Goal: Information Seeking & Learning: Find specific fact

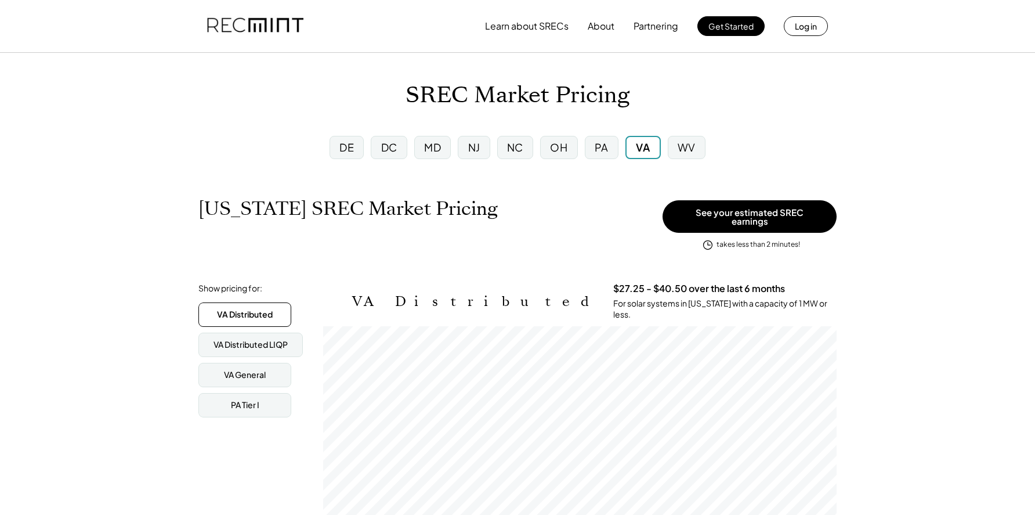
scroll to position [191, 513]
click at [426, 153] on div "MD" at bounding box center [432, 147] width 17 height 15
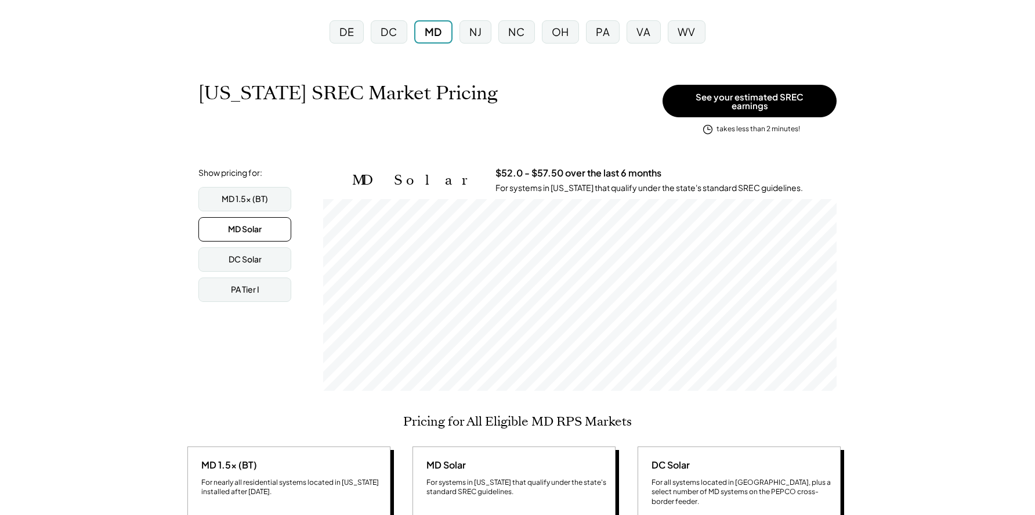
scroll to position [191, 513]
click at [651, 35] on div "VA" at bounding box center [643, 31] width 34 height 23
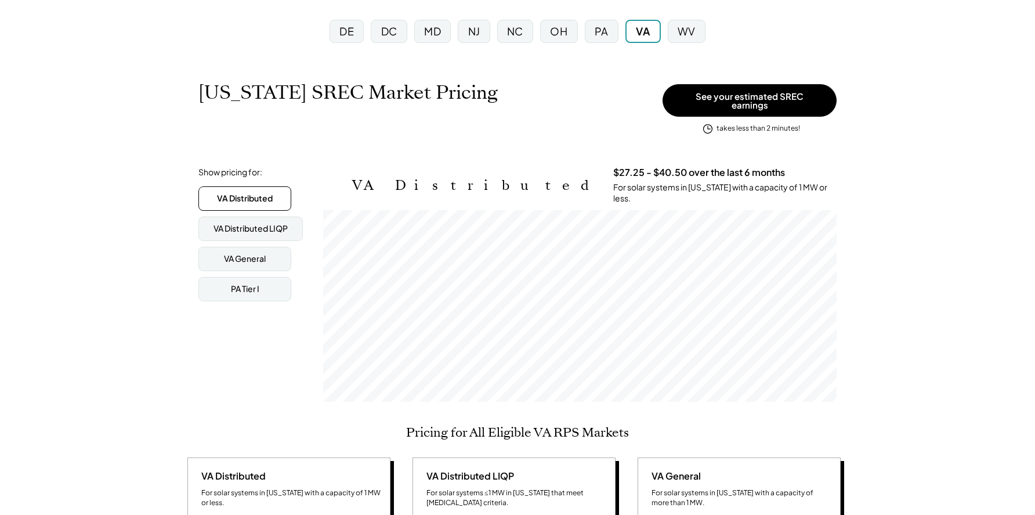
scroll to position [191, 513]
click at [439, 38] on div "MD" at bounding box center [432, 31] width 17 height 15
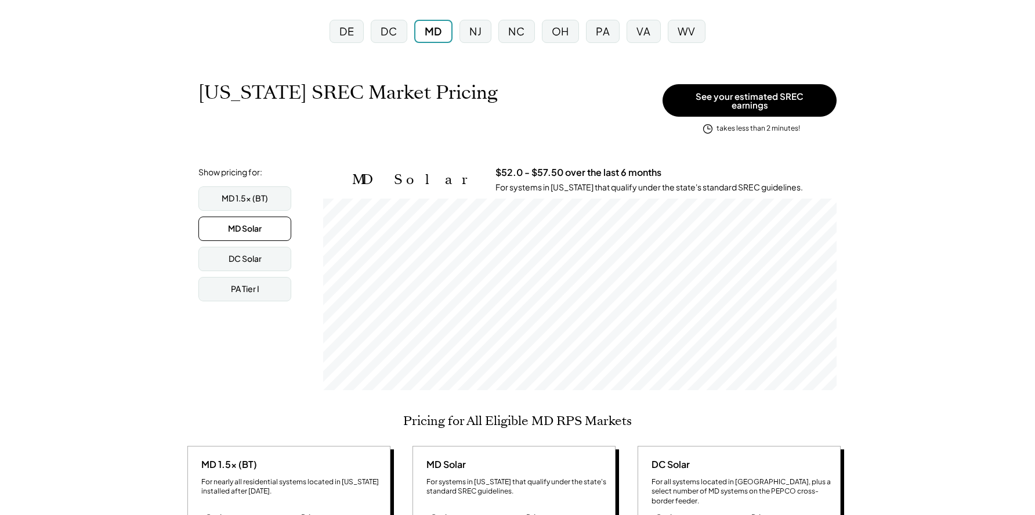
scroll to position [191, 513]
click at [247, 193] on div "MD 1.5x (BT)" at bounding box center [245, 199] width 46 height 12
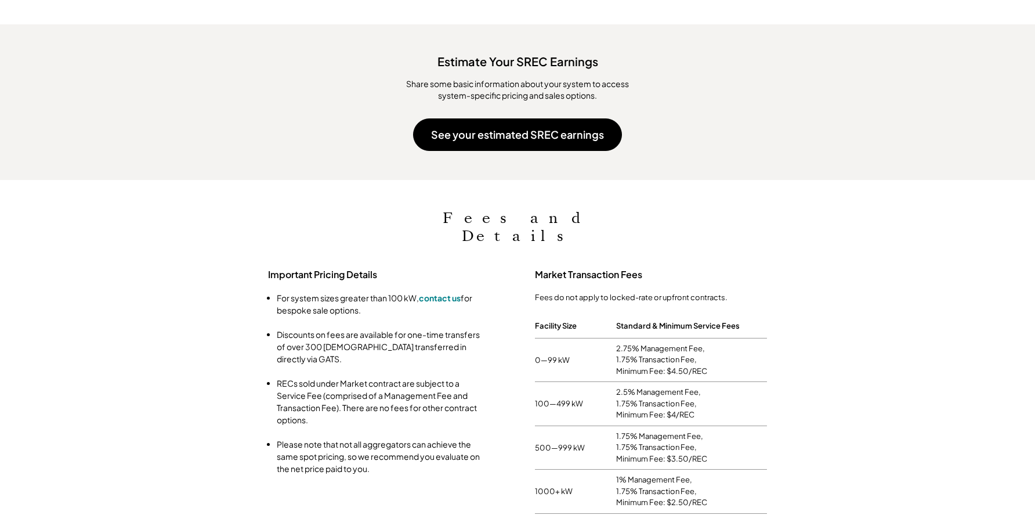
scroll to position [1102, 0]
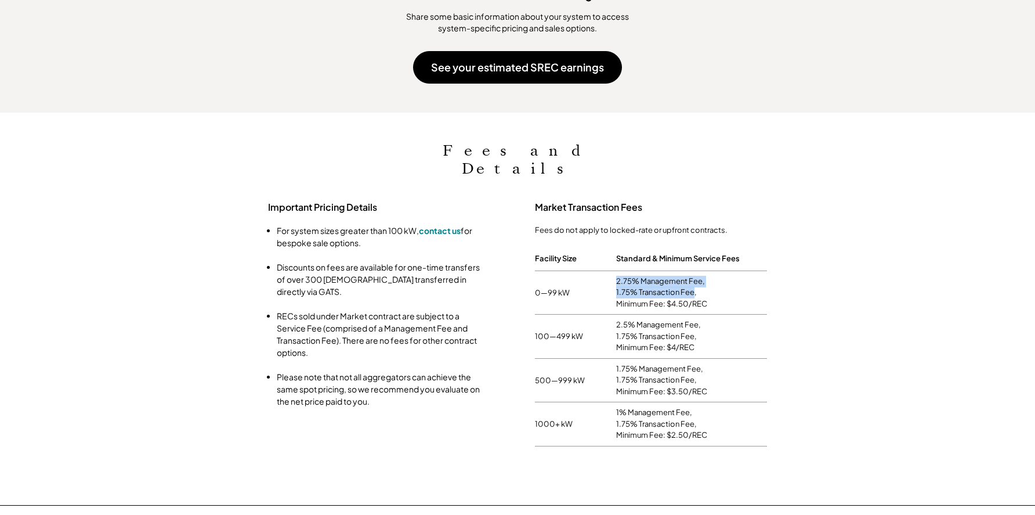
drag, startPoint x: 617, startPoint y: 253, endPoint x: 692, endPoint y: 268, distance: 76.9
click at [692, 276] on div "2.75% Management Fee, 1.75% Transaction Fee, Minimum Fee: $4.50/REC" at bounding box center [691, 293] width 151 height 34
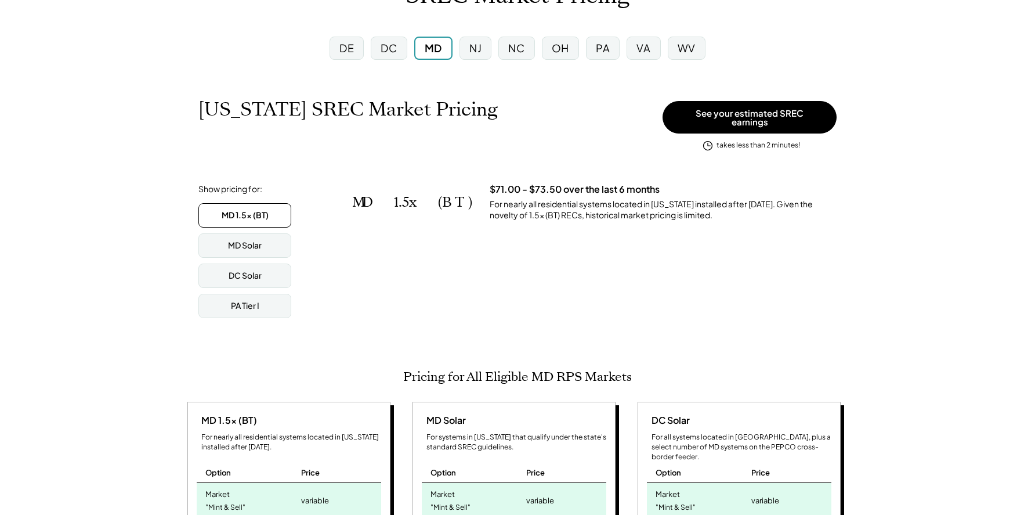
scroll to position [97, 0]
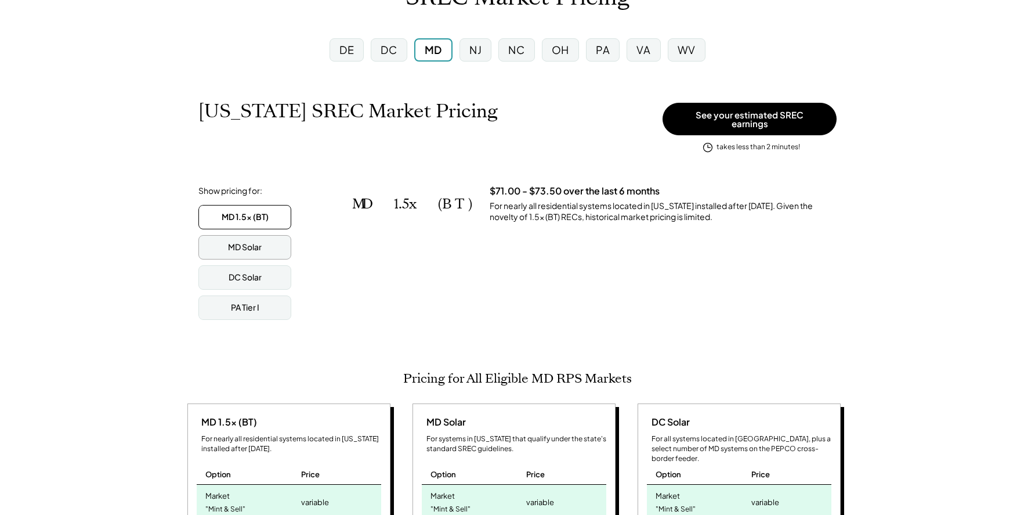
click at [244, 241] on div "MD Solar" at bounding box center [245, 247] width 34 height 12
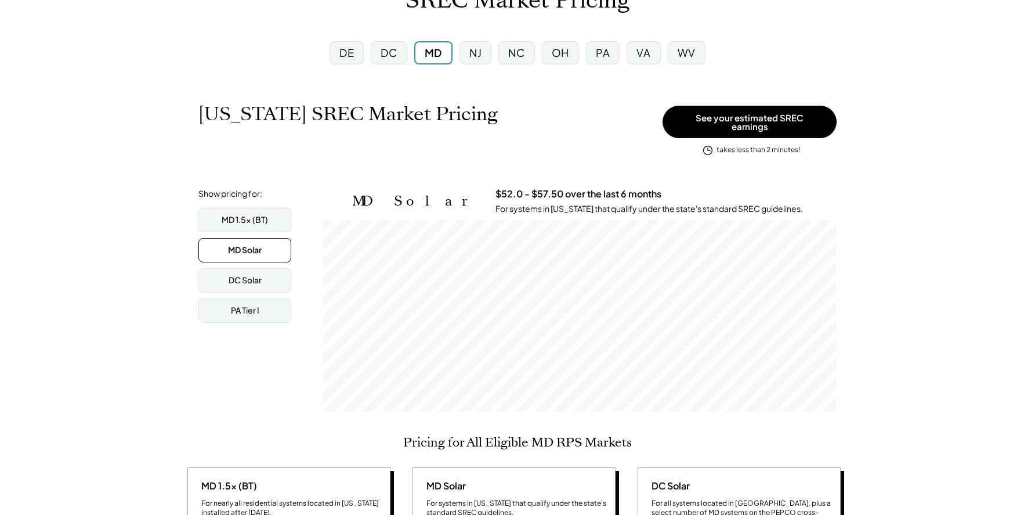
scroll to position [0, 0]
